Goal: Information Seeking & Learning: Find specific page/section

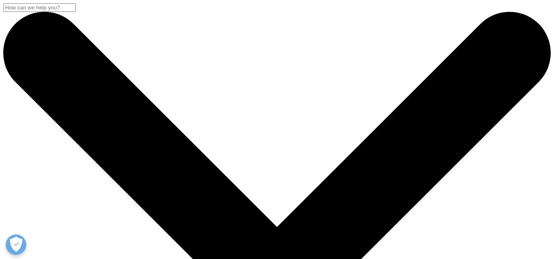
click at [76, 12] on input "Search" at bounding box center [39, 7] width 73 height 9
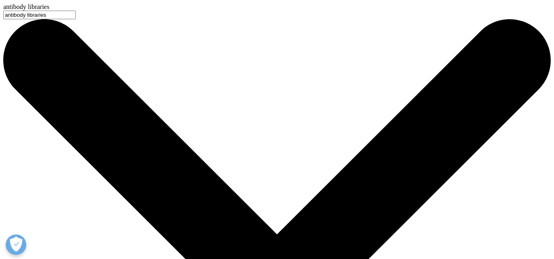
type input "antibody libraries"
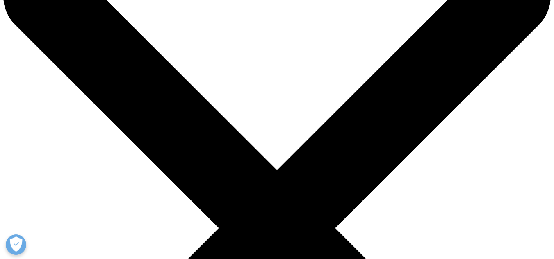
scroll to position [59, 0]
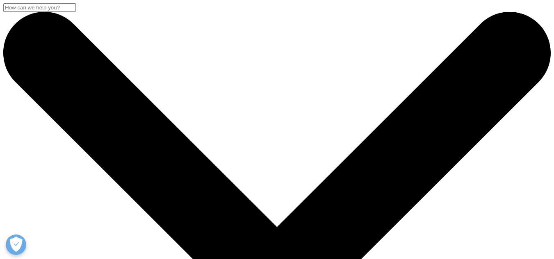
click at [76, 12] on input "Search" at bounding box center [39, 7] width 73 height 9
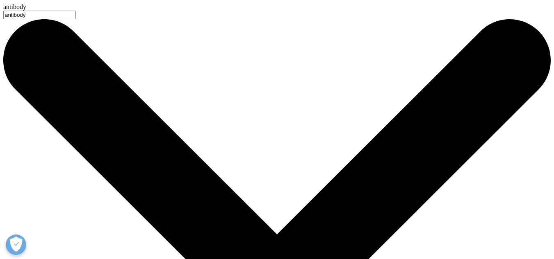
type input "antibody"
